Goal: Transaction & Acquisition: Book appointment/travel/reservation

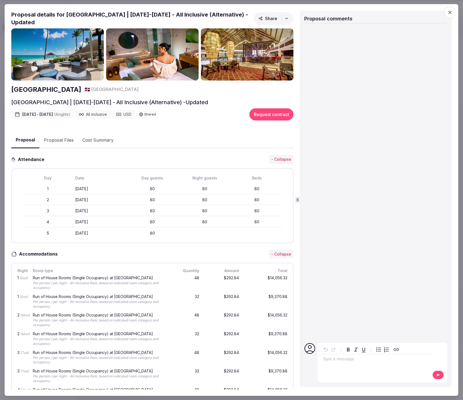
scroll to position [90, 0]
click at [450, 12] on icon "button" at bounding box center [451, 13] width 6 height 6
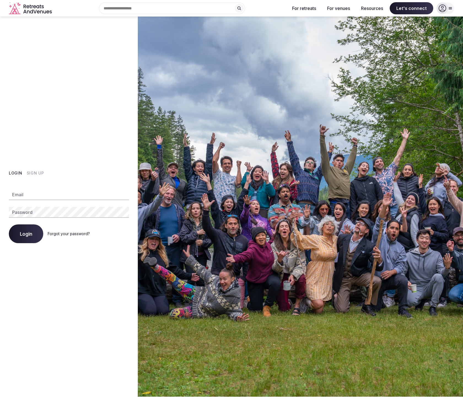
click at [57, 203] on div "Email Password Login Forgot your password?" at bounding box center [69, 213] width 120 height 61
click at [47, 195] on input "Email" at bounding box center [69, 194] width 120 height 11
click at [121, 397] on com-1password-button at bounding box center [231, 397] width 463 height 0
type input "**********"
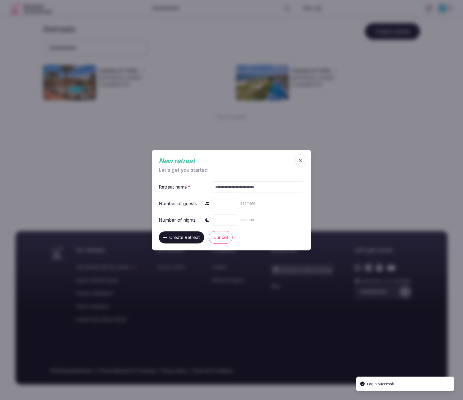
click at [300, 159] on icon "button" at bounding box center [301, 161] width 6 height 6
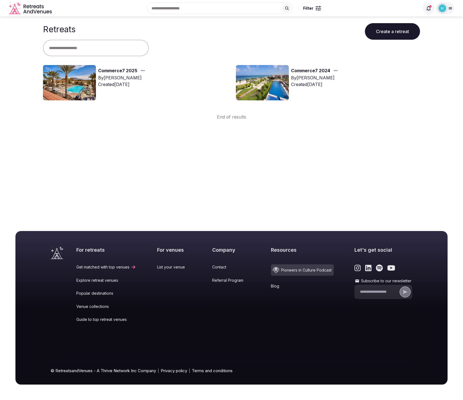
click at [122, 70] on link "Commerce7 2025" at bounding box center [117, 70] width 39 height 7
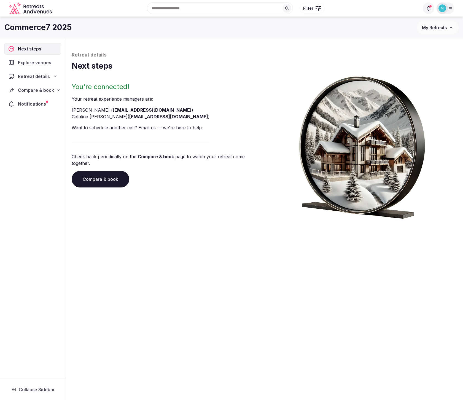
click at [34, 91] on span "Compare & book" at bounding box center [36, 90] width 36 height 7
click at [34, 126] on span "Proposals received (8)" at bounding box center [35, 127] width 44 height 6
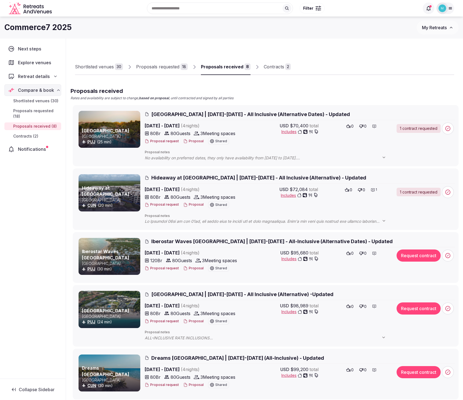
click at [279, 115] on span "[GEOGRAPHIC_DATA] | [DATE]-[DATE] - All Inclusive (Alternative Dates) - Updated" at bounding box center [250, 114] width 199 height 7
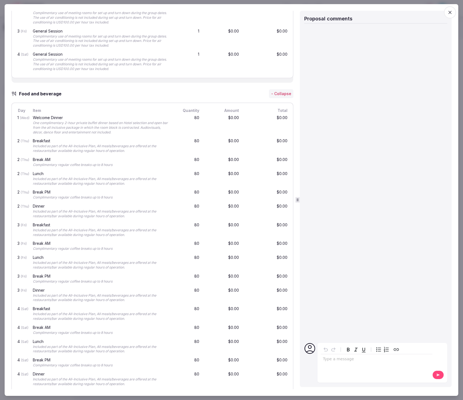
scroll to position [382, 0]
